Goal: Task Accomplishment & Management: Manage account settings

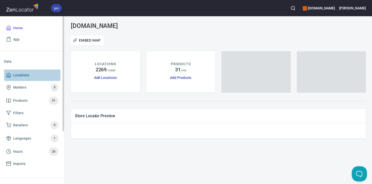
click at [33, 73] on span "Locations" at bounding box center [32, 75] width 52 height 6
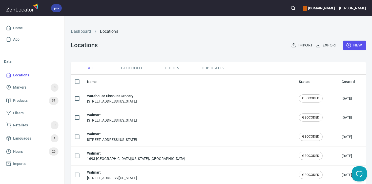
checkbox input "false"
click at [326, 43] on span "Export" at bounding box center [327, 45] width 20 height 6
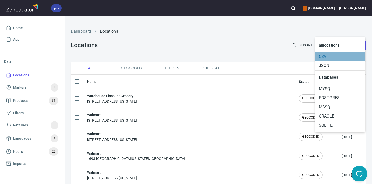
click at [322, 57] on span "CSV" at bounding box center [340, 56] width 43 height 6
click at [147, 39] on div at bounding box center [186, 92] width 372 height 184
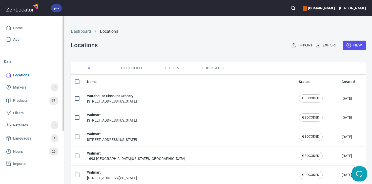
click at [35, 76] on span "Locations" at bounding box center [32, 75] width 52 height 6
click at [35, 30] on span "Home" at bounding box center [32, 28] width 52 height 6
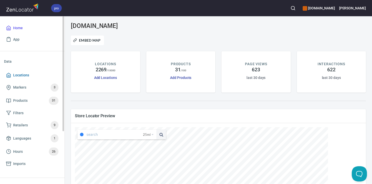
click at [35, 75] on span "Locations" at bounding box center [32, 75] width 52 height 6
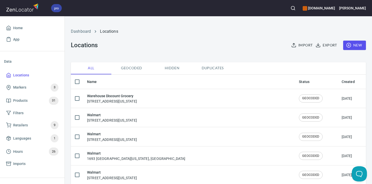
click at [76, 80] on input "checkbox" at bounding box center [77, 81] width 11 height 11
checkbox input "true"
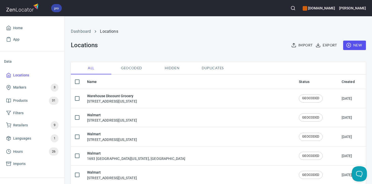
checkbox input "true"
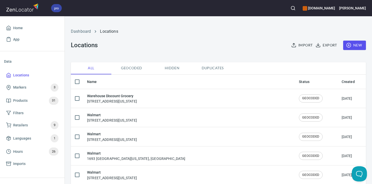
checkbox input "true"
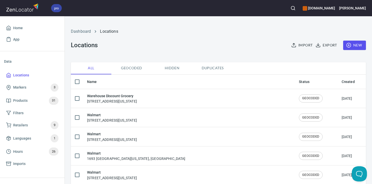
checkbox input "true"
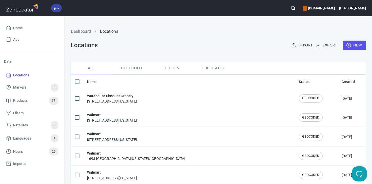
checkbox input "true"
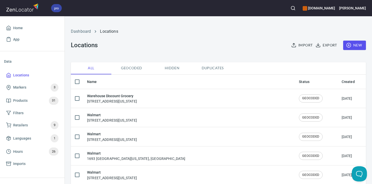
checkbox input "true"
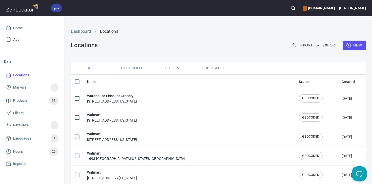
checkbox input "true"
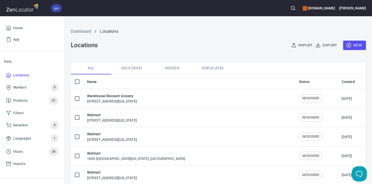
checkbox input "true"
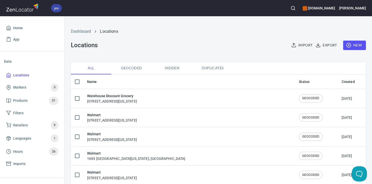
checkbox input "true"
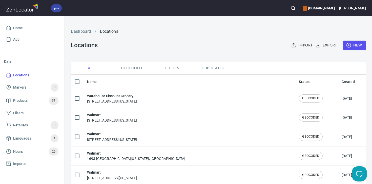
checkbox input "true"
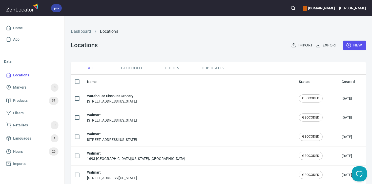
checkbox input "true"
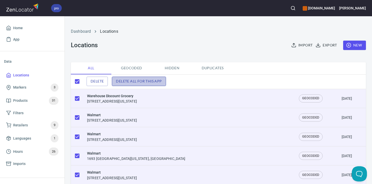
click at [128, 80] on span "Delete all for this app" at bounding box center [139, 81] width 46 height 6
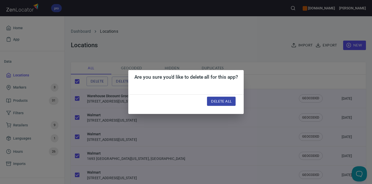
click at [227, 100] on span "Delete all" at bounding box center [221, 101] width 21 height 6
checkbox input "false"
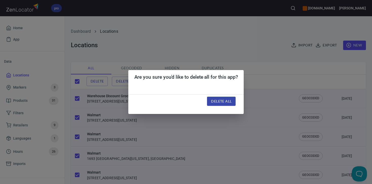
checkbox input "false"
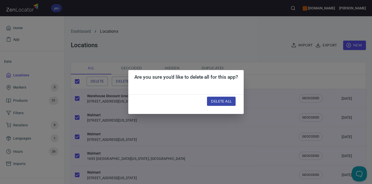
checkbox input "false"
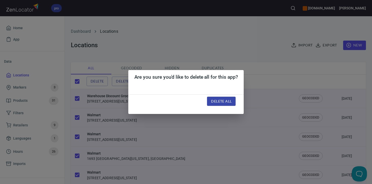
checkbox input "false"
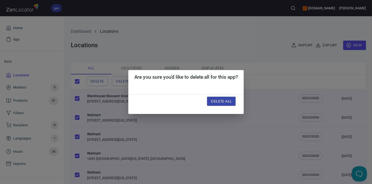
checkbox input "false"
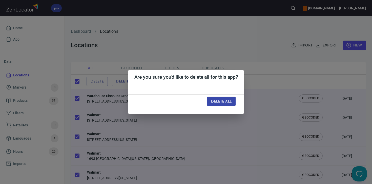
checkbox input "false"
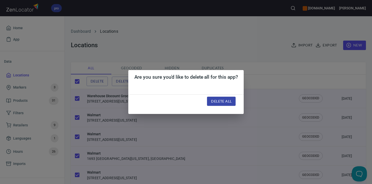
checkbox input "false"
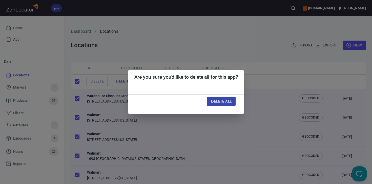
checkbox input "false"
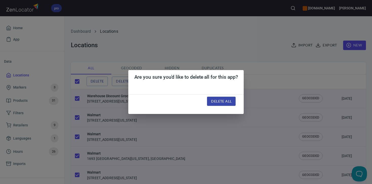
checkbox input "false"
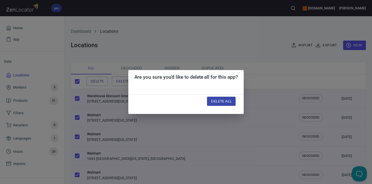
checkbox input "false"
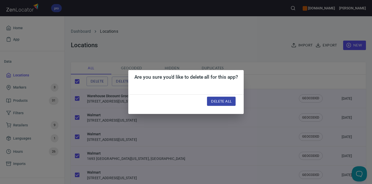
checkbox input "false"
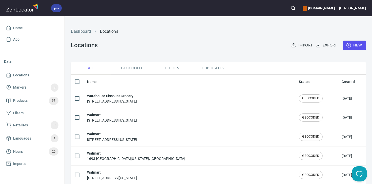
checkbox input "true"
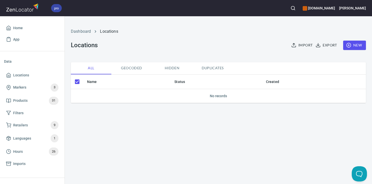
click at [301, 47] on span "Import" at bounding box center [302, 45] width 20 height 6
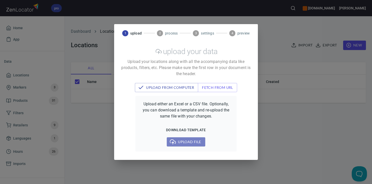
click at [193, 139] on span "Upload file" at bounding box center [186, 141] width 30 height 6
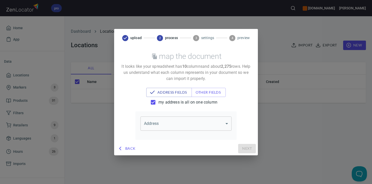
click at [221, 124] on body "pro wamplersfarm.com Riley Home App Data Locations Markers 3 Products 31 Filter…" at bounding box center [186, 92] width 372 height 184
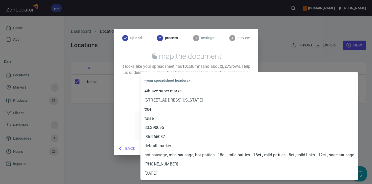
click at [131, 103] on div at bounding box center [186, 92] width 372 height 184
click at [205, 121] on body "pro wamplersfarm.com Riley Home App Data Locations Markers 3 Products 31 Filter…" at bounding box center [186, 92] width 372 height 184
click at [134, 91] on div at bounding box center [186, 92] width 372 height 184
click at [179, 122] on body "pro wamplersfarm.com Riley Home App Data Locations Markers 3 Products 31 Filter…" at bounding box center [186, 92] width 372 height 184
click at [125, 113] on div at bounding box center [186, 92] width 372 height 184
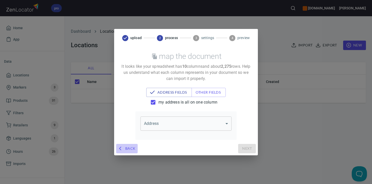
click at [131, 146] on span "Back" at bounding box center [126, 148] width 17 height 6
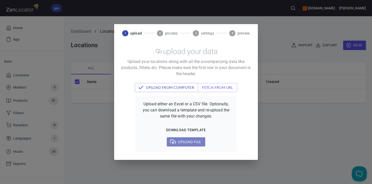
click at [178, 145] on span "Upload file" at bounding box center [186, 141] width 30 height 6
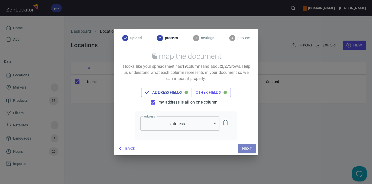
click at [248, 148] on span "Next" at bounding box center [247, 148] width 10 height 6
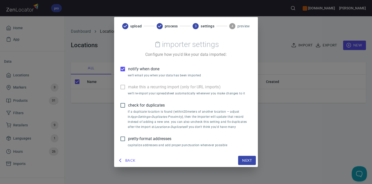
click at [139, 71] on span "notify when done" at bounding box center [143, 69] width 31 height 6
click at [128, 71] on input "notify when done" at bounding box center [122, 69] width 11 height 11
click at [124, 105] on input "check for duplicates" at bounding box center [122, 105] width 11 height 11
click at [122, 139] on input "pretty-format addresses" at bounding box center [122, 138] width 11 height 11
click at [248, 157] on span "Next" at bounding box center [247, 160] width 10 height 6
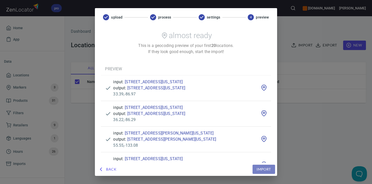
click at [257, 170] on span "Import" at bounding box center [264, 169] width 14 height 6
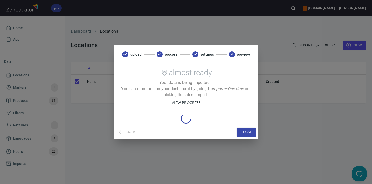
click at [194, 103] on span "view progress" at bounding box center [186, 102] width 29 height 6
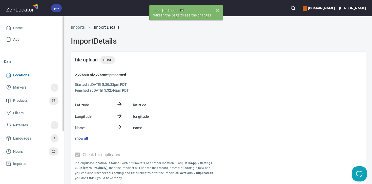
click at [55, 74] on span "Locations" at bounding box center [32, 75] width 52 height 6
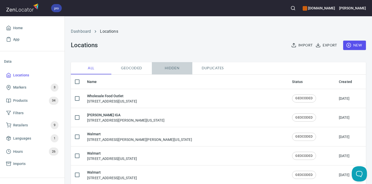
click at [173, 68] on span "Hidden" at bounding box center [172, 68] width 34 height 6
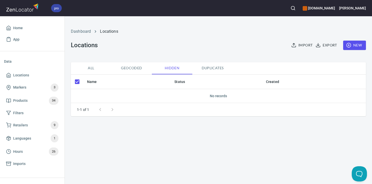
checkbox input "false"
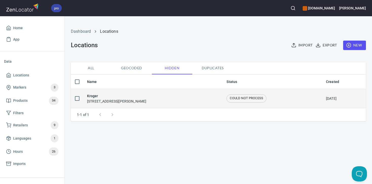
click at [139, 102] on div "Kroger 107 Highway 80 E, Clinton, MS 390564738, United States" at bounding box center [116, 98] width 59 height 11
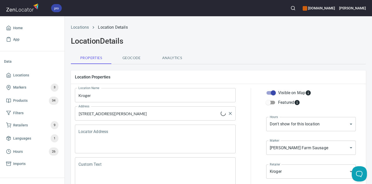
click at [140, 113] on input "107 Highway 80 E, Clinton, MS 390564738, United States" at bounding box center [149, 113] width 144 height 10
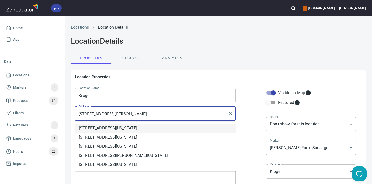
click at [186, 115] on input "107 Highway 80 E, Clinton, MS 390564738, United States" at bounding box center [151, 113] width 149 height 10
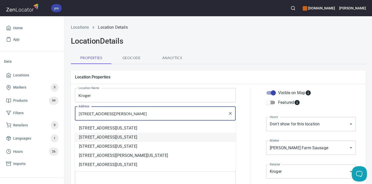
click at [178, 139] on li "107 E Highway 80, Clinton, Mississippi, United States" at bounding box center [155, 136] width 161 height 9
type input "107 E Highway 80, Clinton, Mississippi, United States"
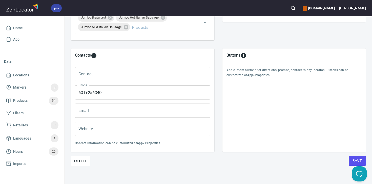
scroll to position [211, 0]
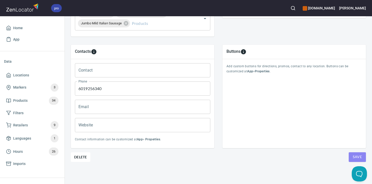
click at [354, 157] on span "Save" at bounding box center [357, 156] width 9 height 6
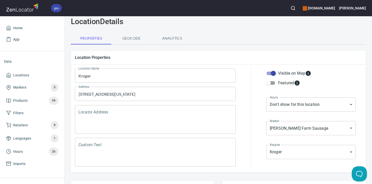
scroll to position [0, 0]
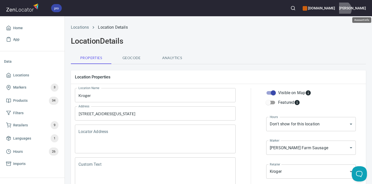
click at [363, 9] on h6 "[PERSON_NAME]" at bounding box center [352, 8] width 27 height 6
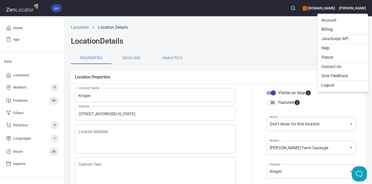
click at [329, 85] on li "Logout" at bounding box center [342, 84] width 51 height 9
